Goal: Obtain resource: Obtain resource

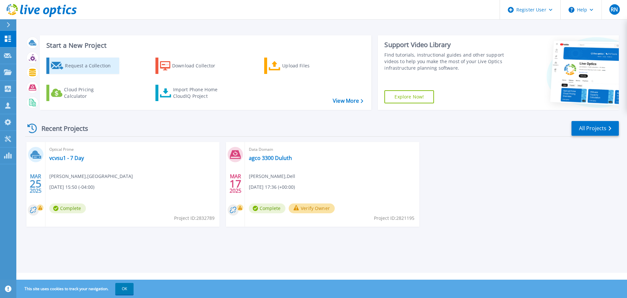
click at [104, 63] on div "Request a Collection" at bounding box center [91, 65] width 52 height 13
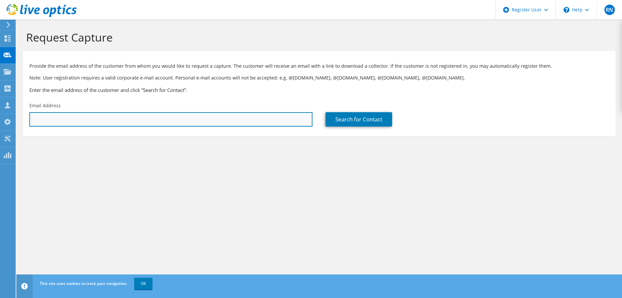
click at [157, 114] on input "text" at bounding box center [170, 119] width 283 height 14
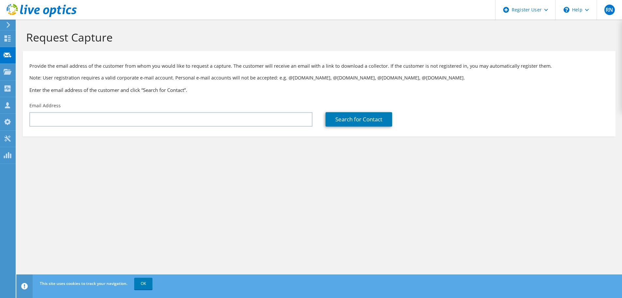
click at [47, 14] on icon at bounding box center [42, 10] width 70 height 13
